Goal: Check status

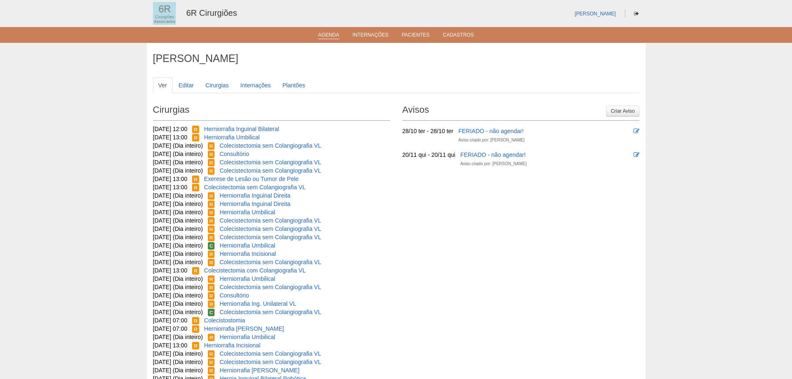
click at [333, 33] on link "Agenda" at bounding box center [328, 35] width 21 height 7
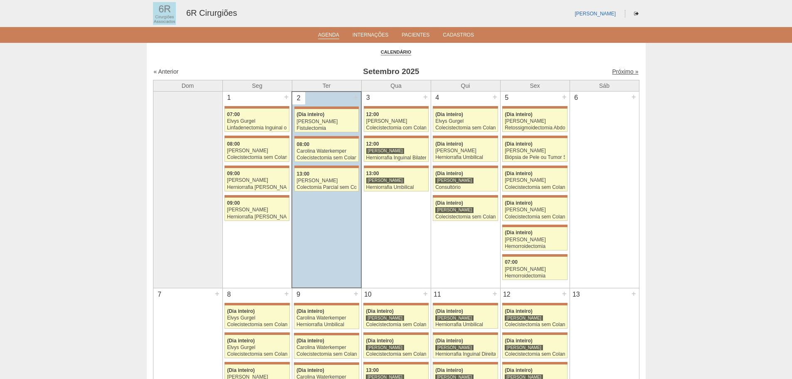
click at [612, 71] on link "Próximo »" at bounding box center [625, 71] width 26 height 7
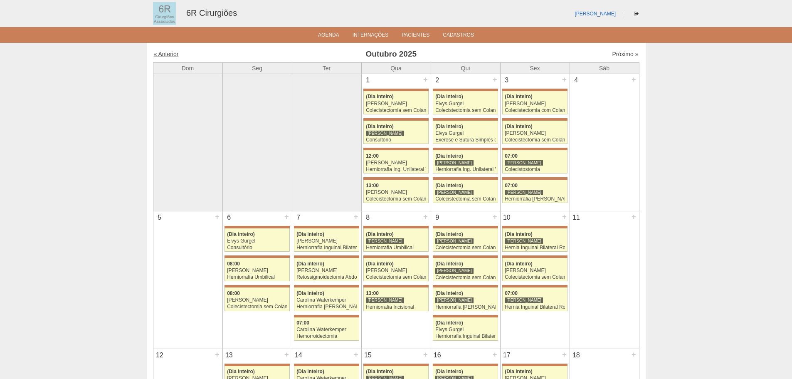
click at [173, 54] on link "« Anterior" at bounding box center [166, 54] width 25 height 7
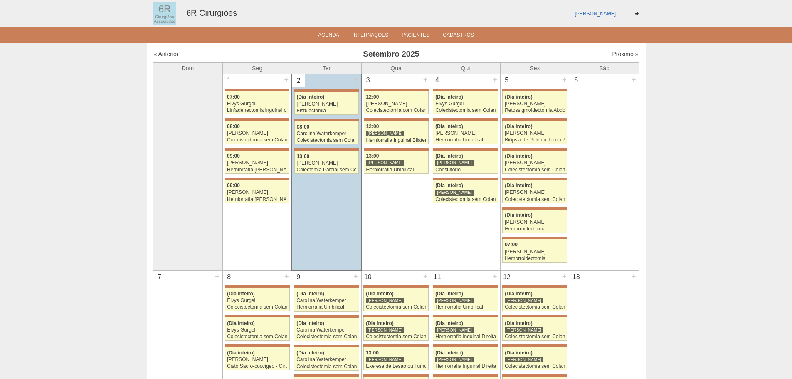
click at [627, 53] on link "Próximo »" at bounding box center [625, 54] width 26 height 7
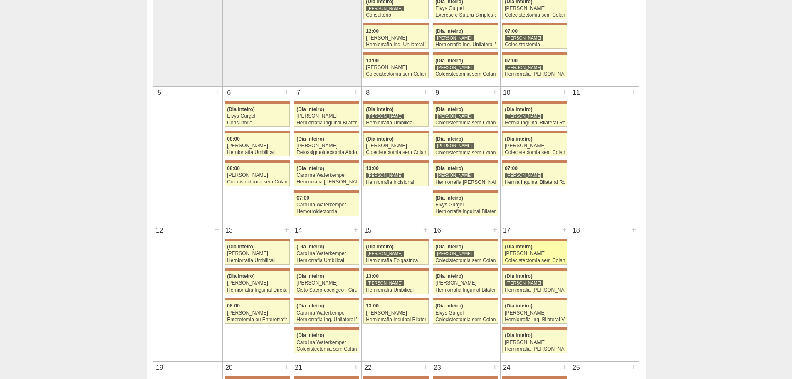
scroll to position [249, 0]
